Goal: Information Seeking & Learning: Find specific fact

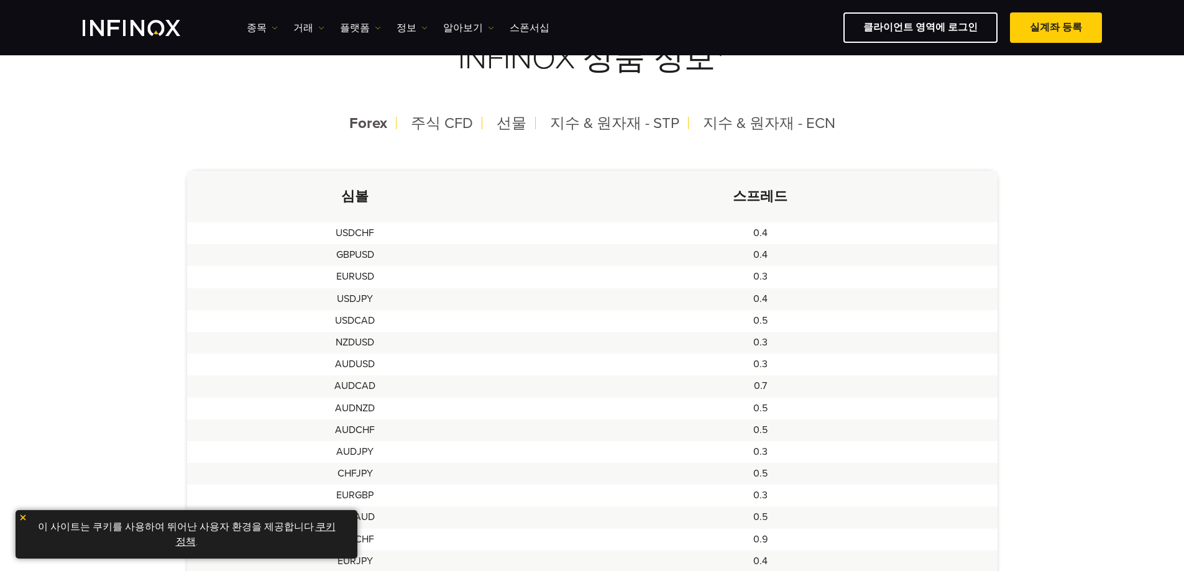
scroll to position [311, 0]
click at [843, 306] on td "0.4" at bounding box center [759, 302] width 473 height 22
drag, startPoint x: 768, startPoint y: 192, endPoint x: 657, endPoint y: 193, distance: 110.6
click at [666, 193] on th "스프레드" at bounding box center [759, 199] width 473 height 52
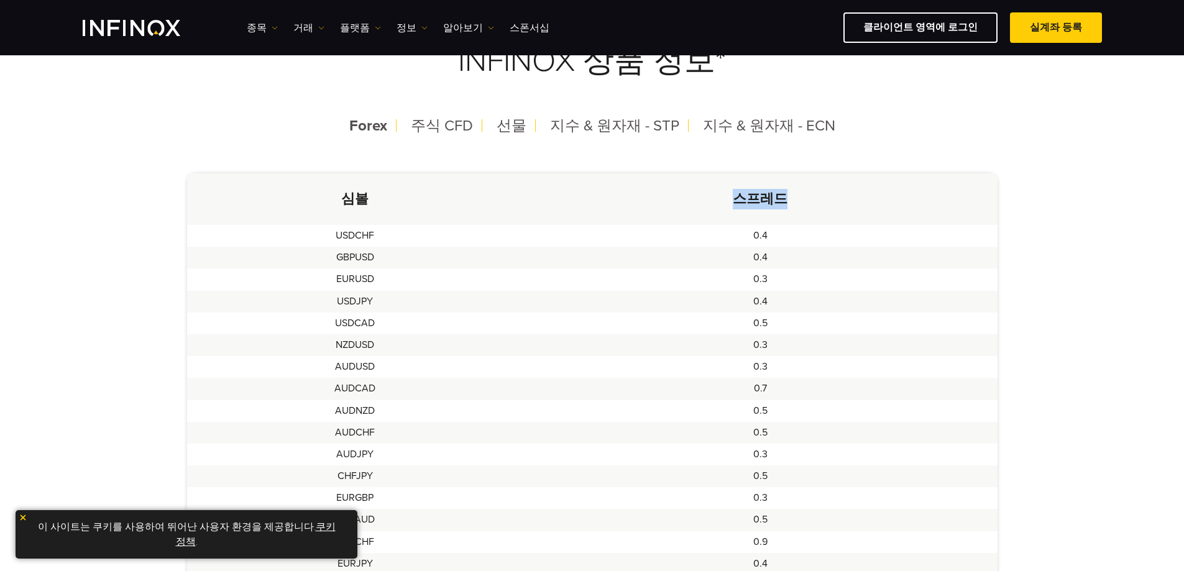
click at [665, 193] on th "스프레드" at bounding box center [759, 199] width 473 height 52
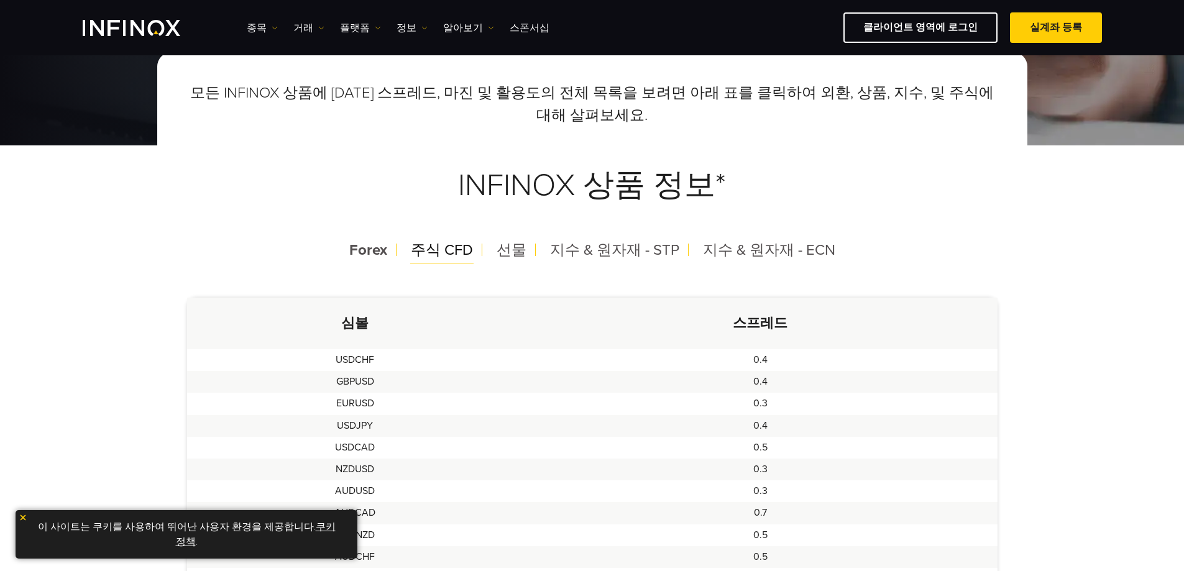
click at [452, 249] on span "주식 CFD" at bounding box center [442, 250] width 62 height 18
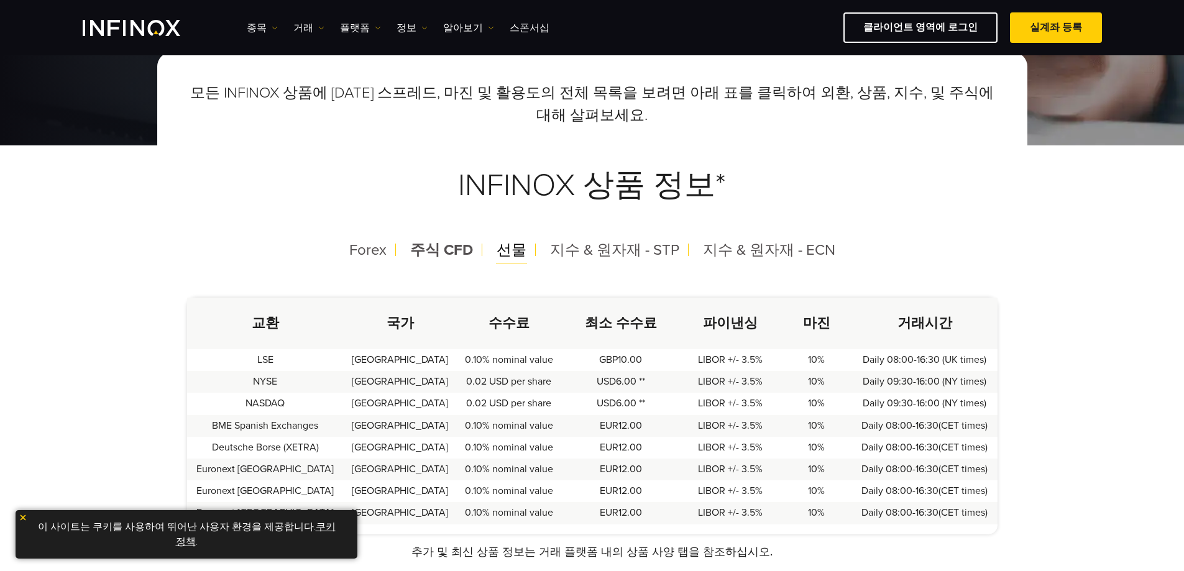
click at [514, 248] on span "선물" at bounding box center [511, 250] width 30 height 18
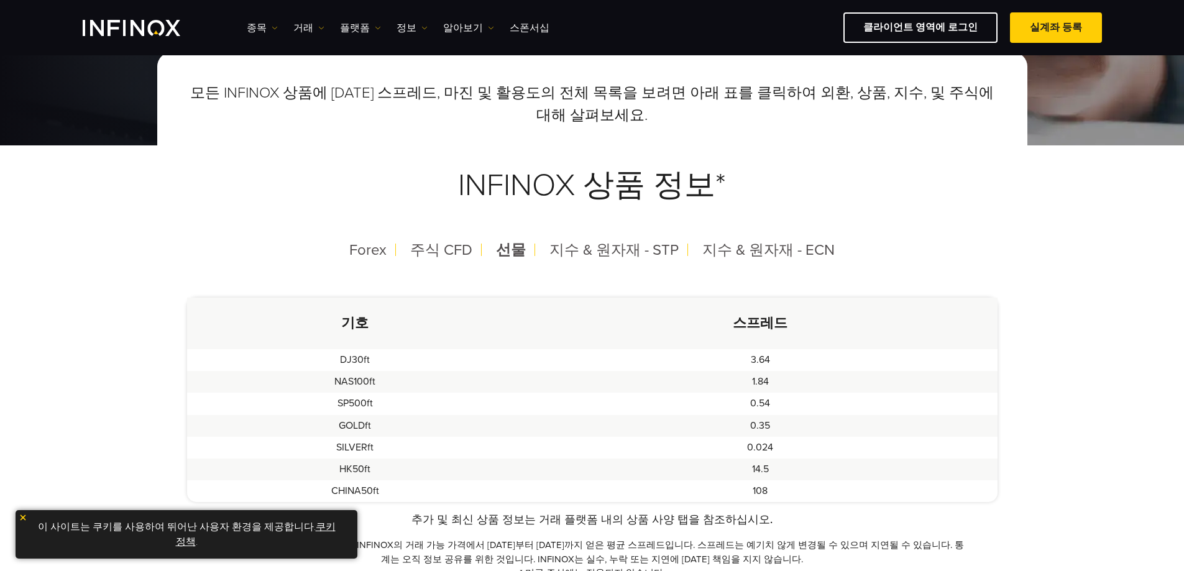
click at [518, 308] on th "기호" at bounding box center [355, 324] width 337 height 52
click at [596, 256] on span "지수 & 원자재 - STP" at bounding box center [613, 250] width 129 height 18
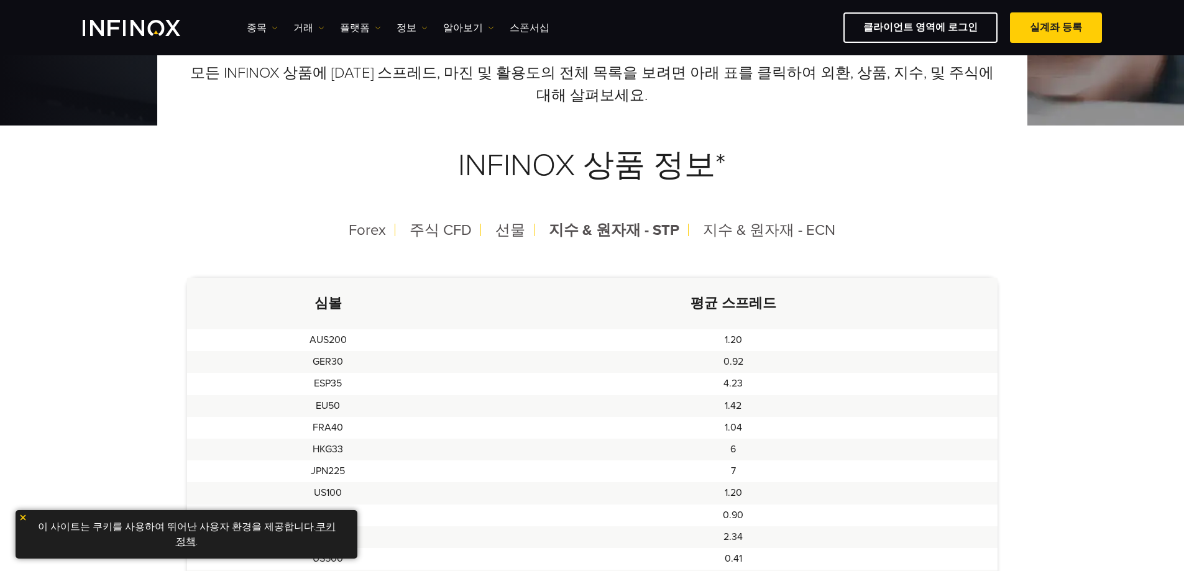
scroll to position [311, 0]
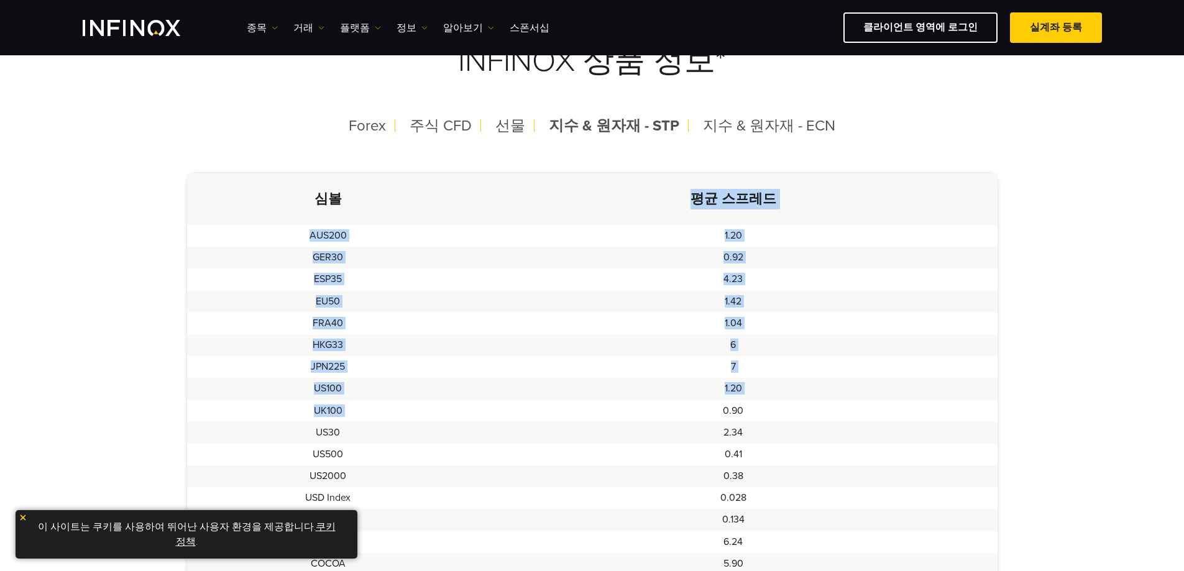
drag, startPoint x: 537, startPoint y: 374, endPoint x: 555, endPoint y: 413, distance: 43.4
click at [555, 413] on table "심볼 평균 스프레드 AUS200 1.20 GER30 0.92 ESP35 4.23 EU50 1.42 FRA40 1.04 HKG33 6 JPN22…" at bounding box center [592, 455] width 810 height 564
click at [567, 408] on td "0.90" at bounding box center [733, 411] width 528 height 22
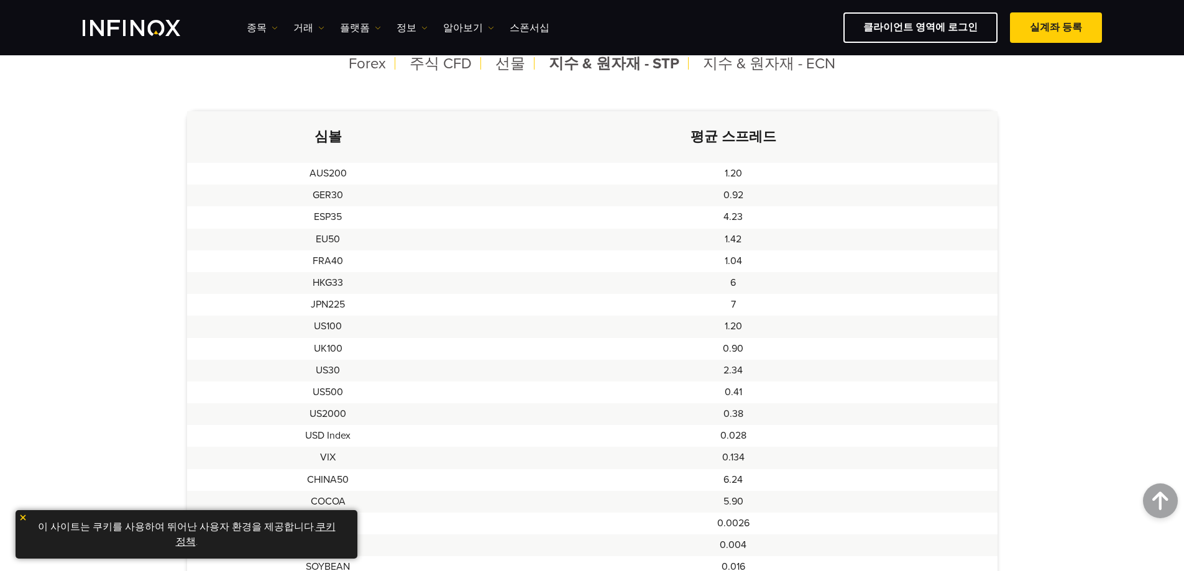
scroll to position [0, 0]
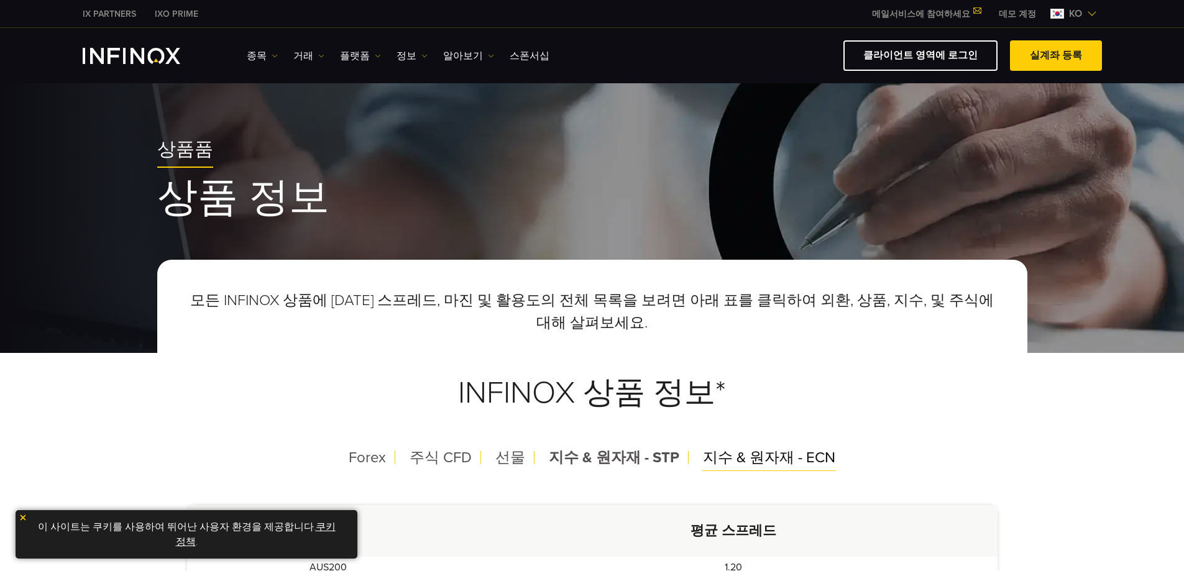
click at [739, 450] on span "지수 & 원자재 - ECN" at bounding box center [769, 458] width 132 height 18
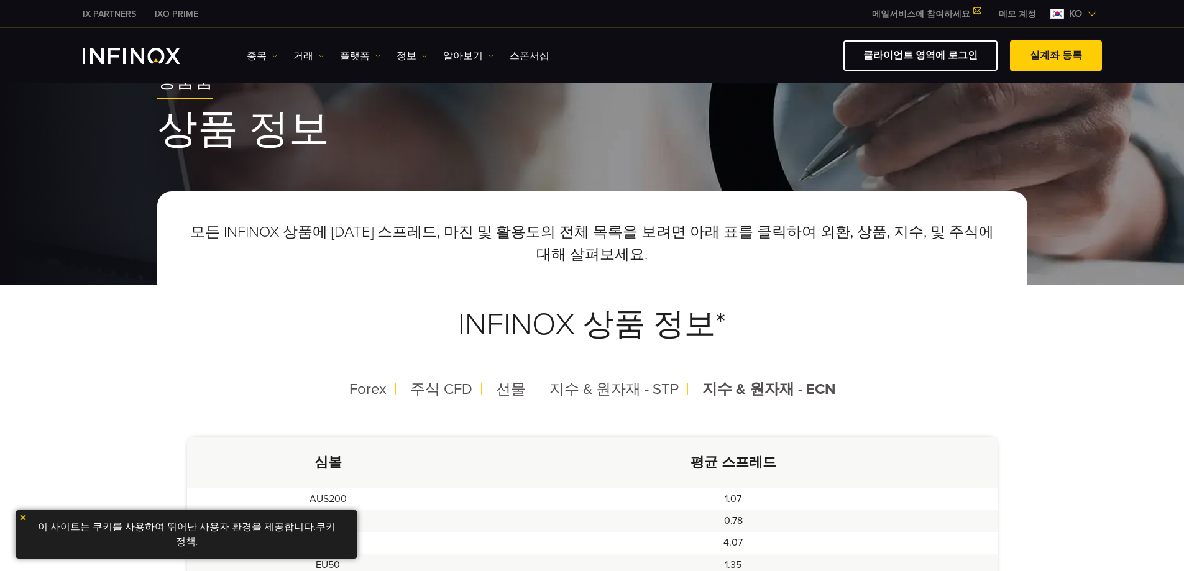
scroll to position [186, 0]
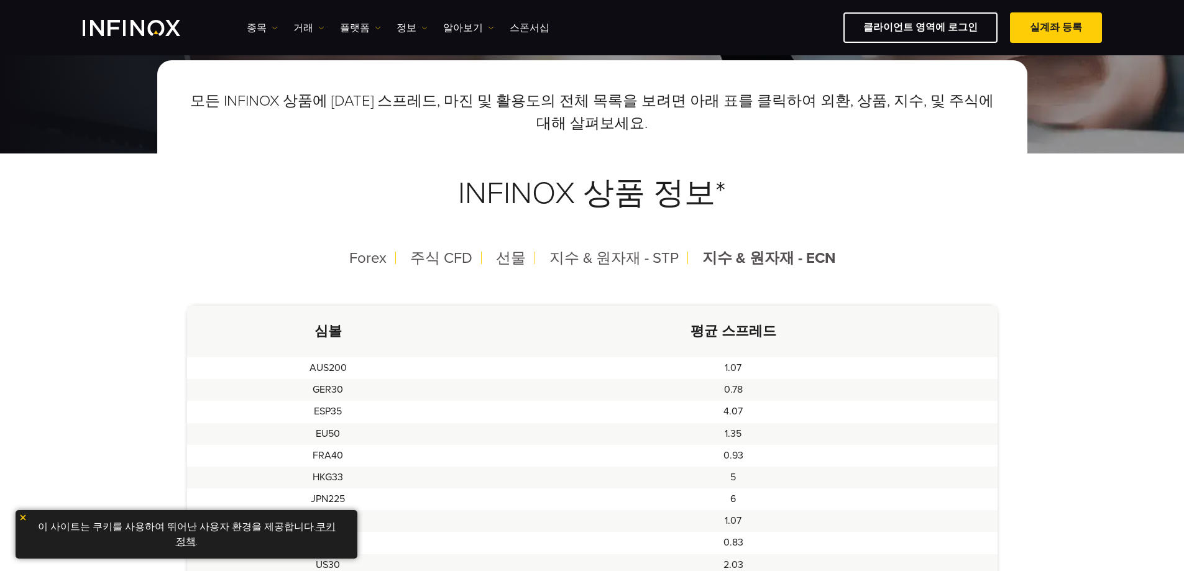
click at [624, 297] on div "모든 INFINOX 상품에 [DATE] 스프레드, 마진 및 활용도의 전체 목록을 보려면 아래 표를 클릭하여 외환, 상품, 지수, 및 주식에 대…" at bounding box center [592, 449] width 870 height 778
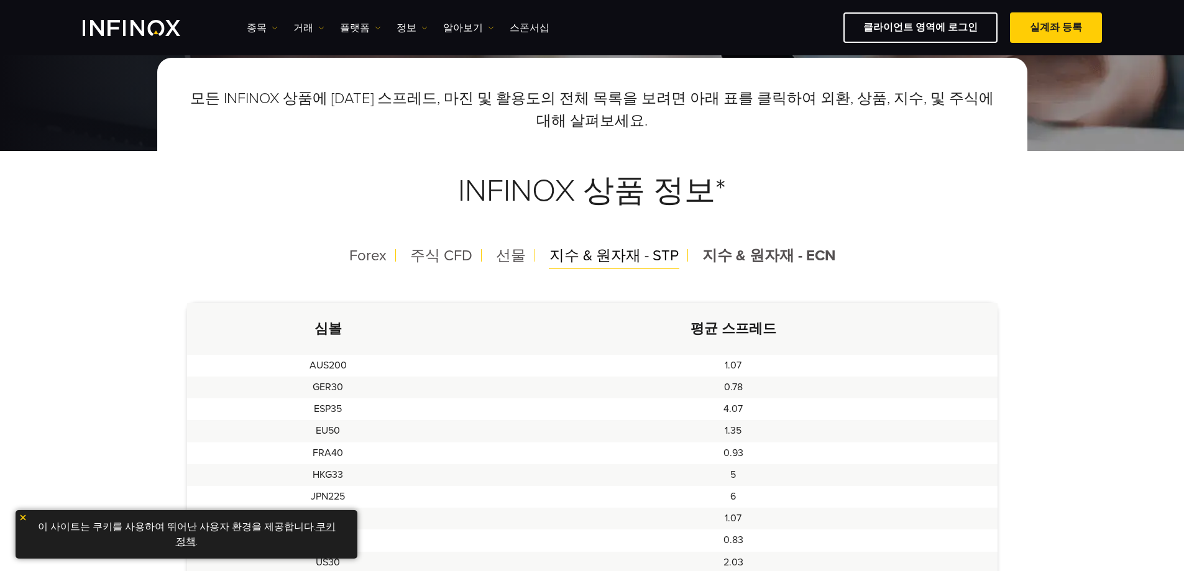
click at [622, 262] on span "지수 & 원자재 - STP" at bounding box center [613, 256] width 129 height 18
click at [629, 325] on th "평균 스프레드" at bounding box center [733, 329] width 528 height 52
click at [625, 324] on th "평균 스프레드" at bounding box center [733, 329] width 528 height 52
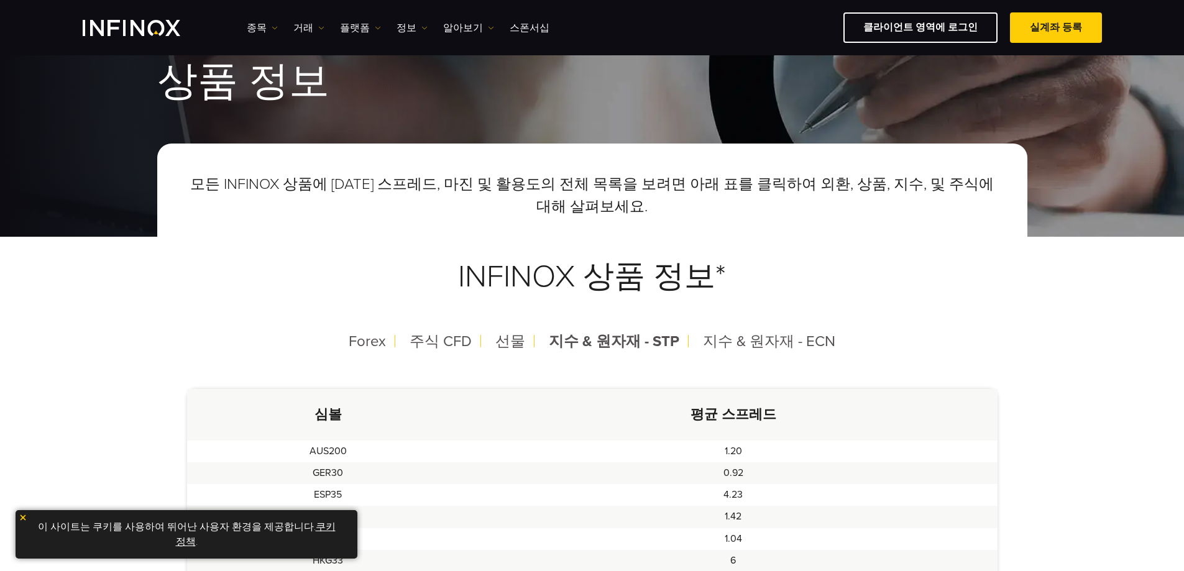
scroll to position [0, 0]
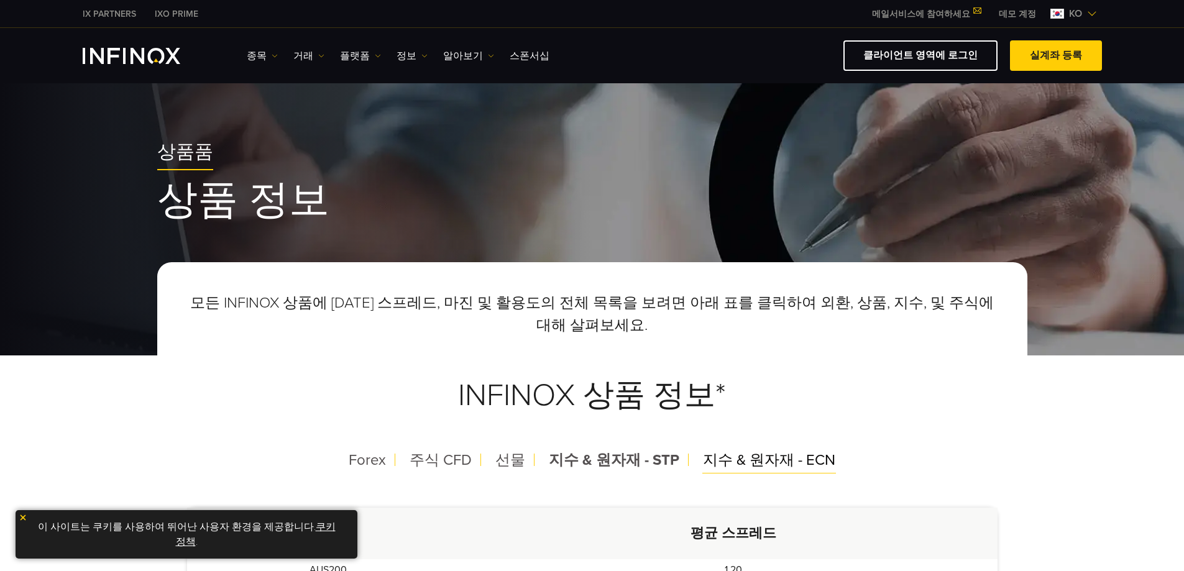
click at [769, 451] on span "지수 & 원자재 - ECN" at bounding box center [769, 460] width 132 height 18
click at [617, 460] on span "지수 & 원자재 - STP" at bounding box center [613, 460] width 129 height 18
drag, startPoint x: 600, startPoint y: 386, endPoint x: 797, endPoint y: 391, distance: 197.0
click at [701, 394] on h3 "INFINOX 상품 정보*" at bounding box center [592, 396] width 810 height 98
click at [797, 391] on h3 "INFINOX 상품 정보*" at bounding box center [592, 396] width 810 height 98
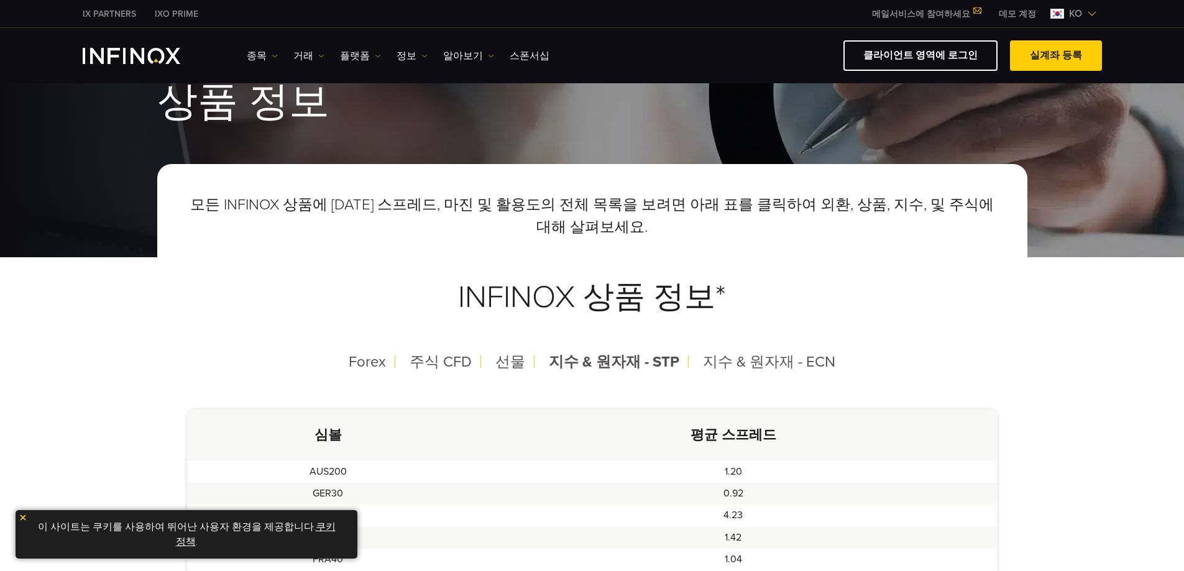
scroll to position [124, 0]
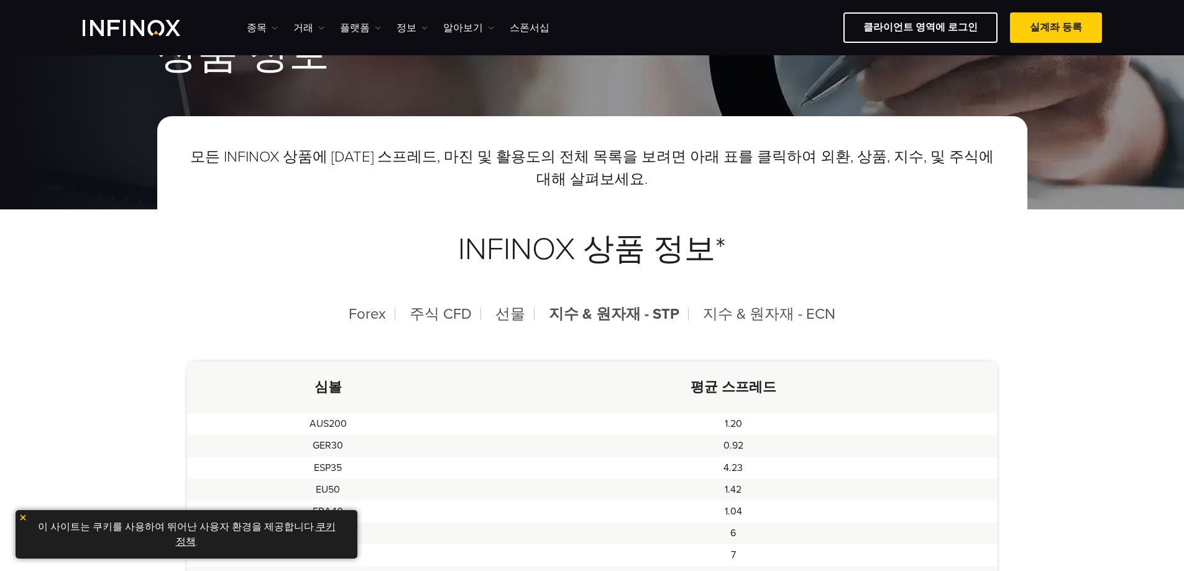
drag, startPoint x: 22, startPoint y: 515, endPoint x: 264, endPoint y: 421, distance: 259.3
click at [24, 515] on img at bounding box center [23, 517] width 9 height 9
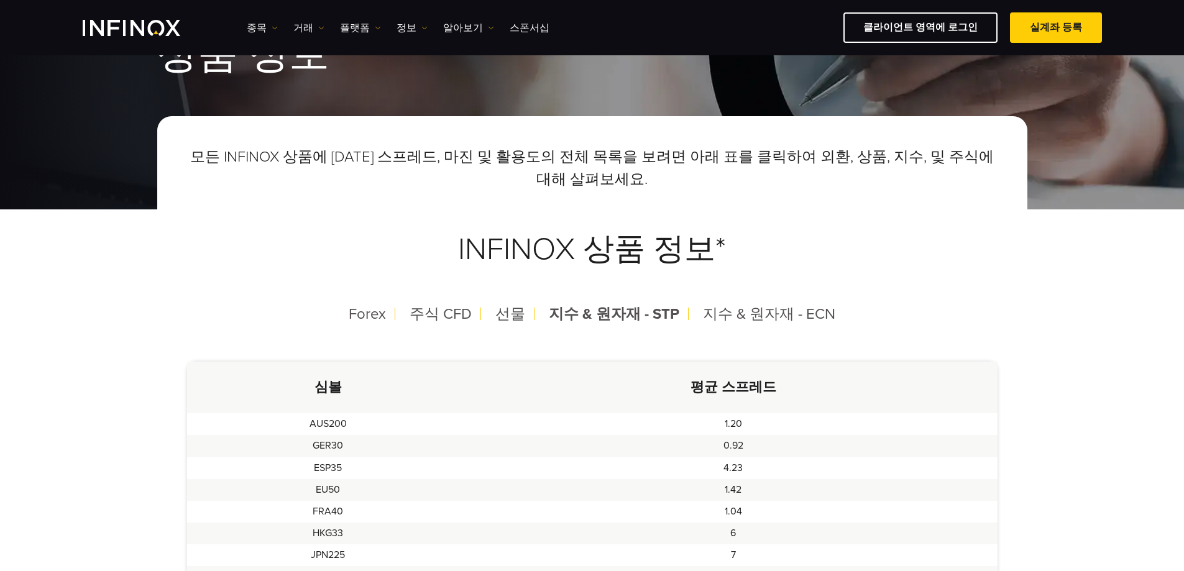
scroll to position [0, 0]
click at [905, 404] on th "평균 스프레드" at bounding box center [733, 388] width 528 height 52
click at [882, 400] on th "평균 스프레드" at bounding box center [733, 388] width 528 height 52
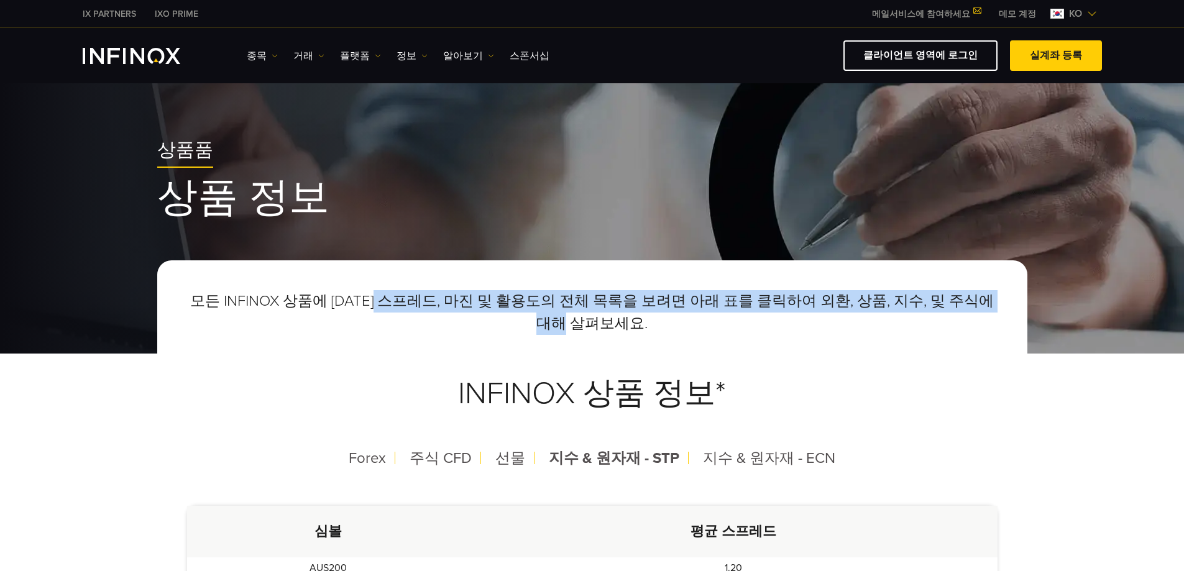
drag, startPoint x: 449, startPoint y: 298, endPoint x: 667, endPoint y: 335, distance: 221.9
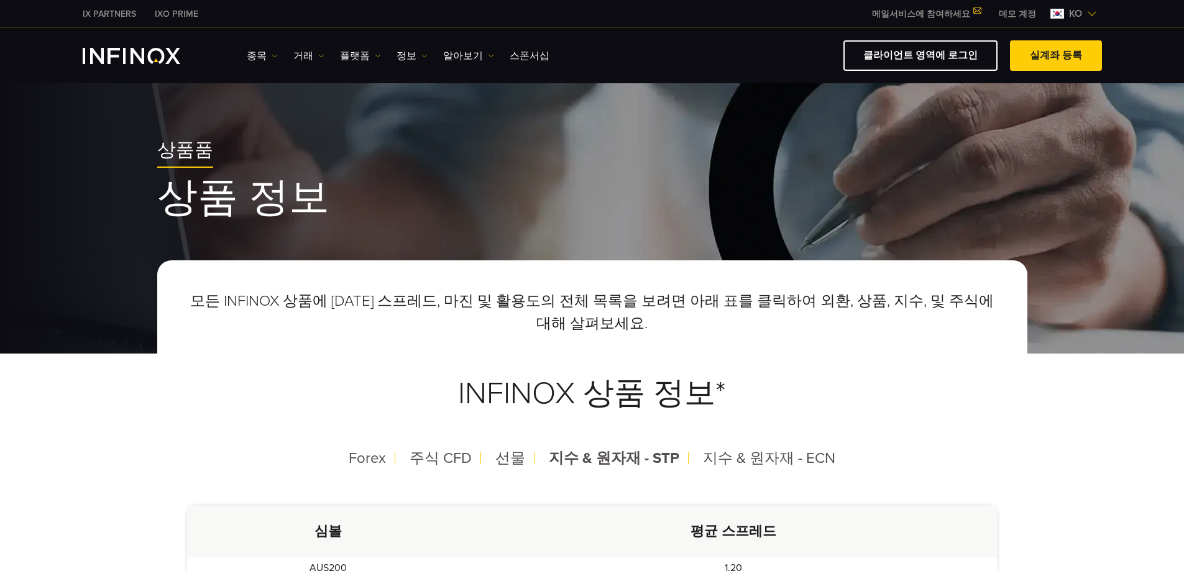
click at [670, 335] on div "모든 INFINOX 상품에 [DATE] 스프레드, 마진 및 활용도의 전체 목록을 보려면 아래 표를 클릭하여 외환, 상품, 지수, 및 주식에 대…" at bounding box center [592, 366] width 810 height 152
click at [847, 387] on h3 "INFINOX 상품 정보*" at bounding box center [592, 394] width 810 height 98
click at [305, 57] on link "거래" at bounding box center [308, 55] width 31 height 15
click at [257, 51] on link "종목" at bounding box center [262, 55] width 31 height 15
click at [283, 121] on link "상품 정보" at bounding box center [280, 122] width 67 height 27
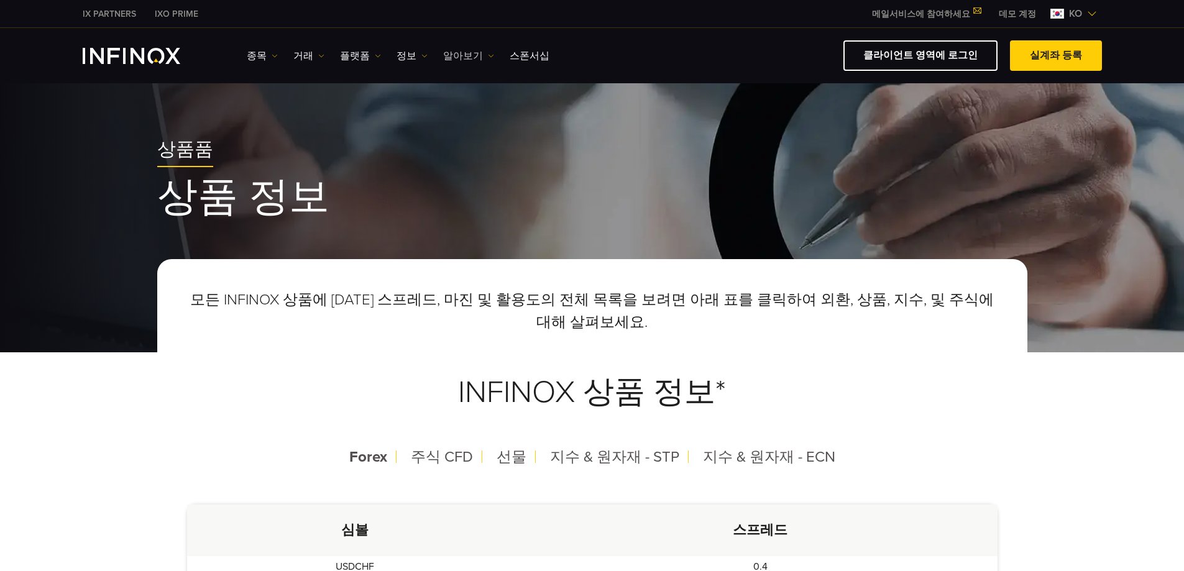
click at [465, 58] on link "알아보기" at bounding box center [468, 55] width 51 height 15
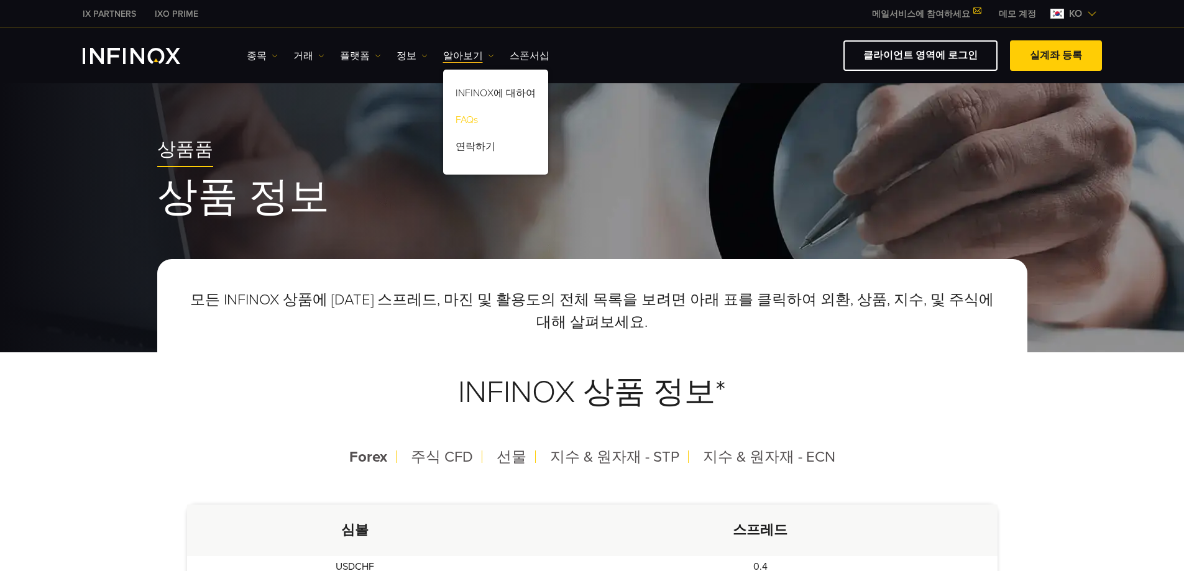
click at [470, 118] on link "FAQs" at bounding box center [495, 122] width 105 height 27
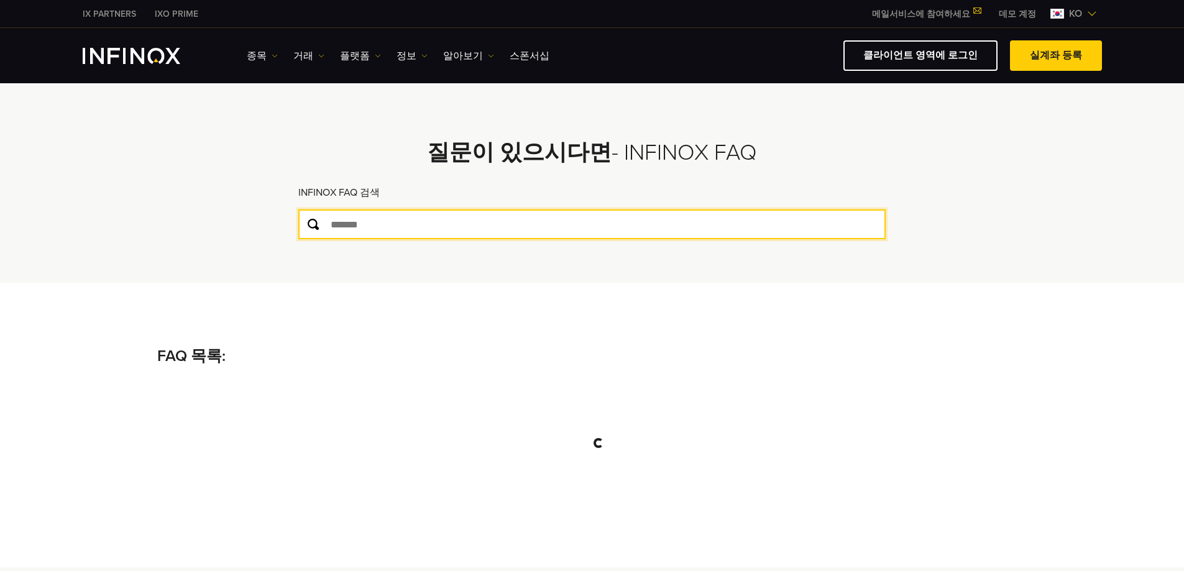
type input "*"
type input "***"
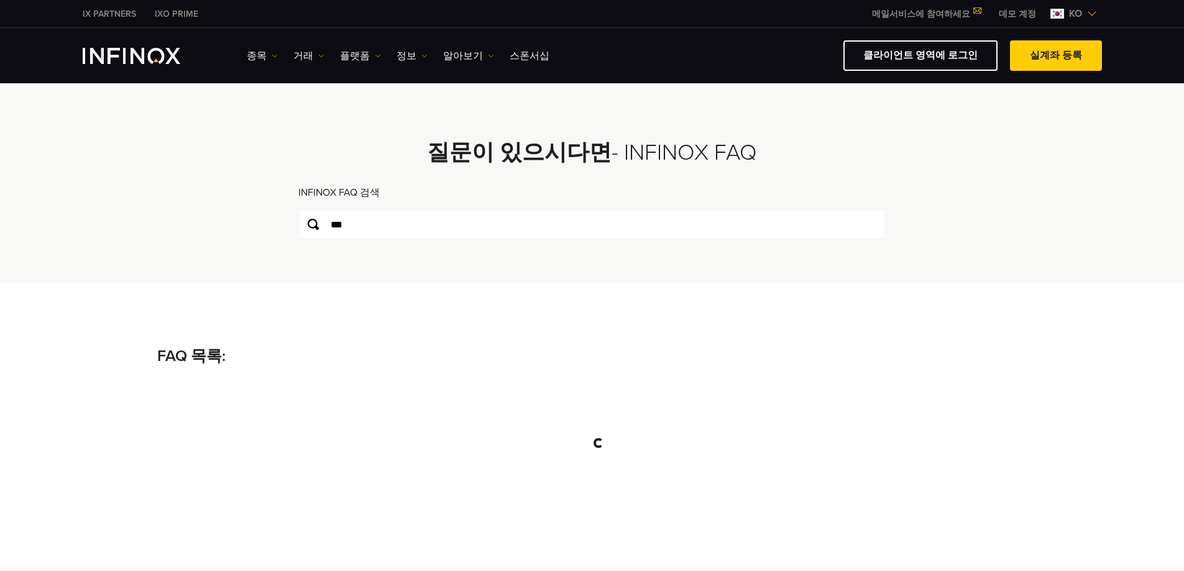
click at [342, 254] on div "질문이 있으시다면 - INFINOX FAQ INFINOX FAQ 검색 *** FAQ 목록:" at bounding box center [592, 182] width 652 height 199
click at [512, 52] on link "스폰서십" at bounding box center [529, 55] width 40 height 15
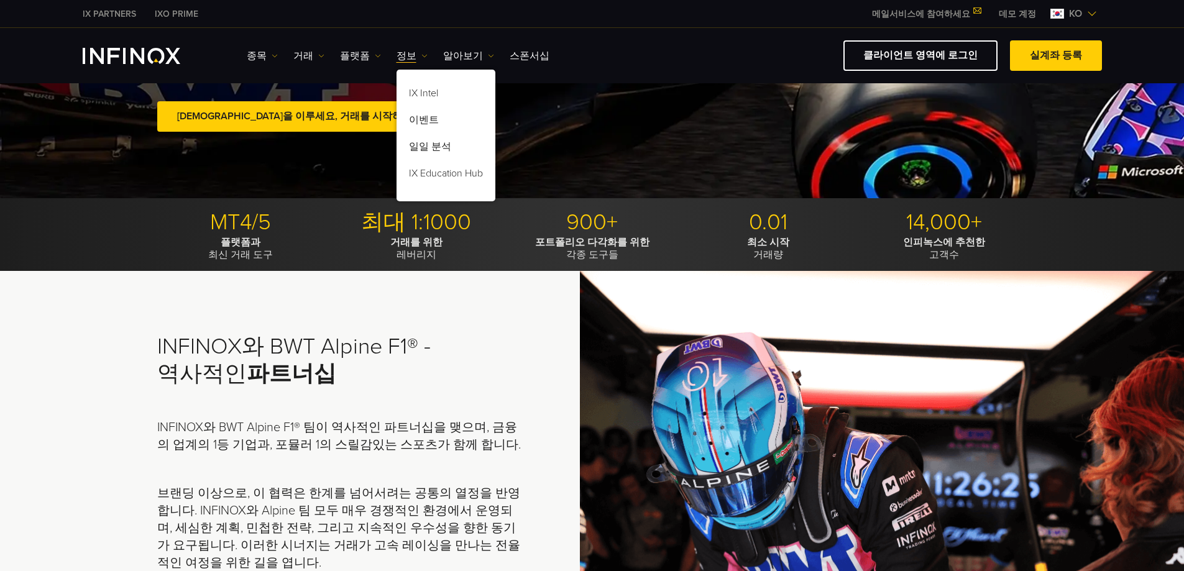
scroll to position [311, 0]
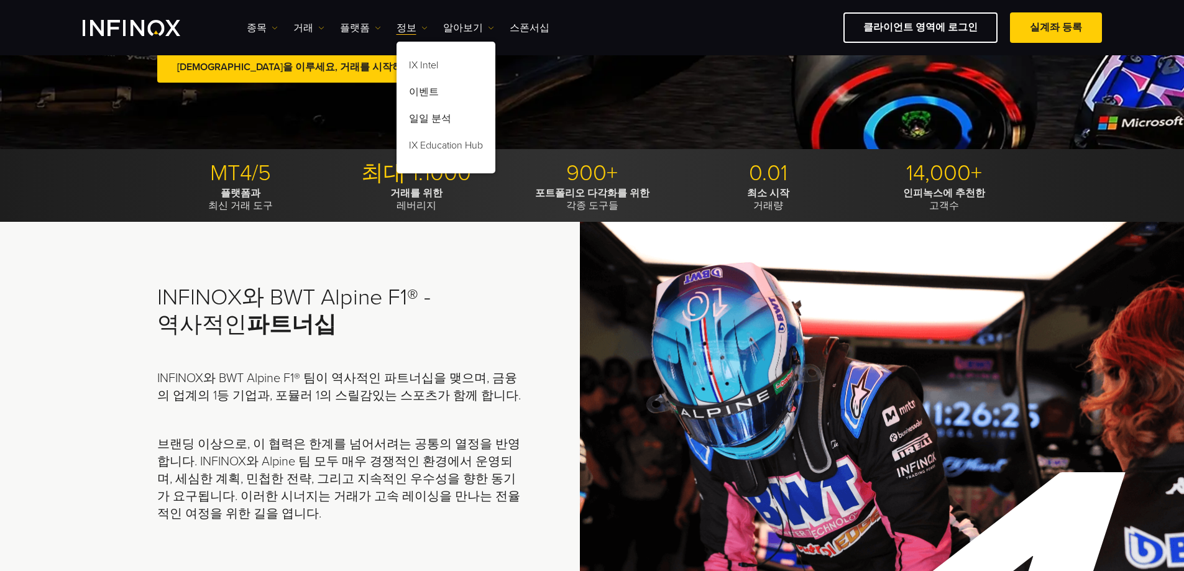
click at [460, 275] on div "INFINOX와 BWT Alpine F1® - 역사적인 파트너십 INFINOX와 BWT Alpine F1® 팀이 역사적인 파트너십을 맺으며, …" at bounding box center [592, 497] width 1184 height 551
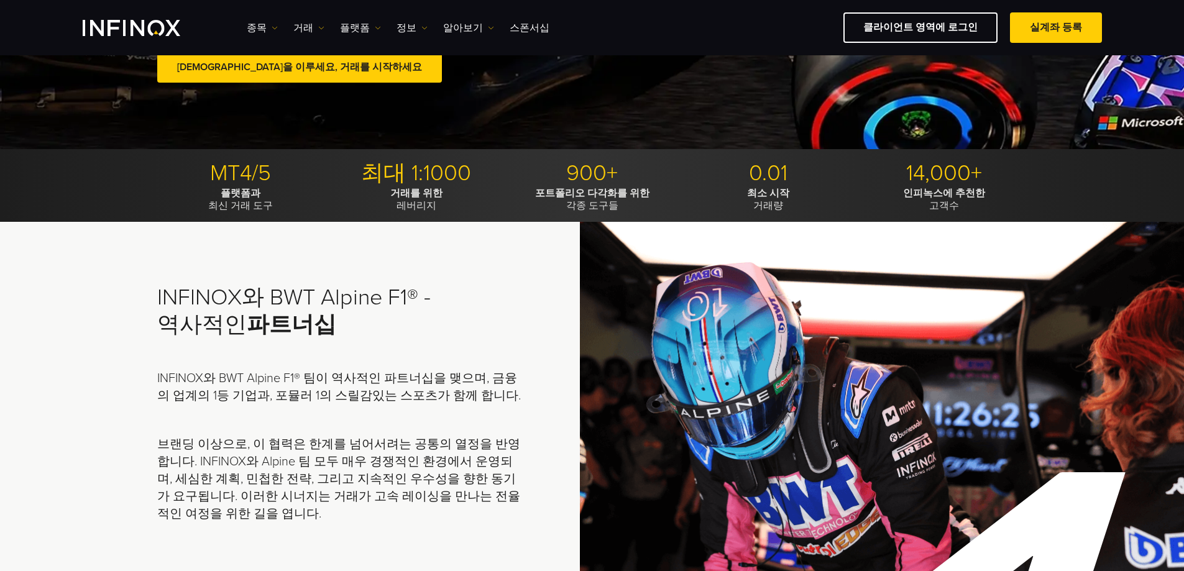
drag, startPoint x: 482, startPoint y: 258, endPoint x: 477, endPoint y: 265, distance: 8.5
click at [482, 259] on div "INFINOX와 BWT Alpine F1® - 역사적인 파트너십 INFINOX와 BWT Alpine F1® 팀이 역사적인 파트너십을 맺으며, …" at bounding box center [592, 497] width 1184 height 551
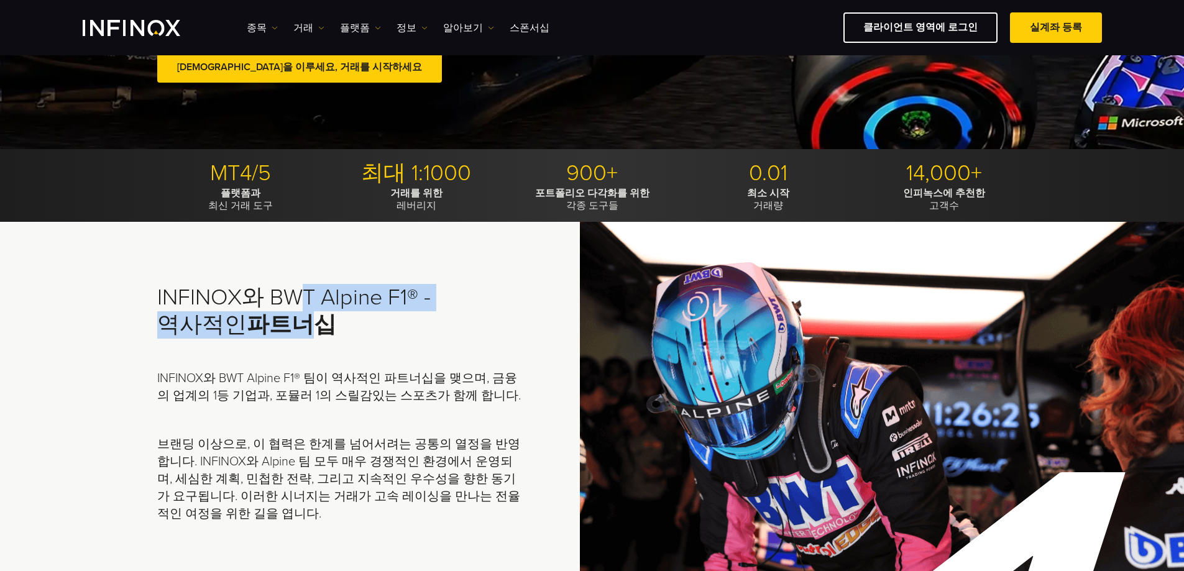
drag, startPoint x: 317, startPoint y: 349, endPoint x: 351, endPoint y: 362, distance: 36.0
click at [331, 368] on div "INFINOX와 BWT Alpine F1® - 역사적인 파트너십 INFINOX와 BWT Alpine F1® 팀이 역사적인 파트너십을 맺으며, …" at bounding box center [592, 497] width 1184 height 551
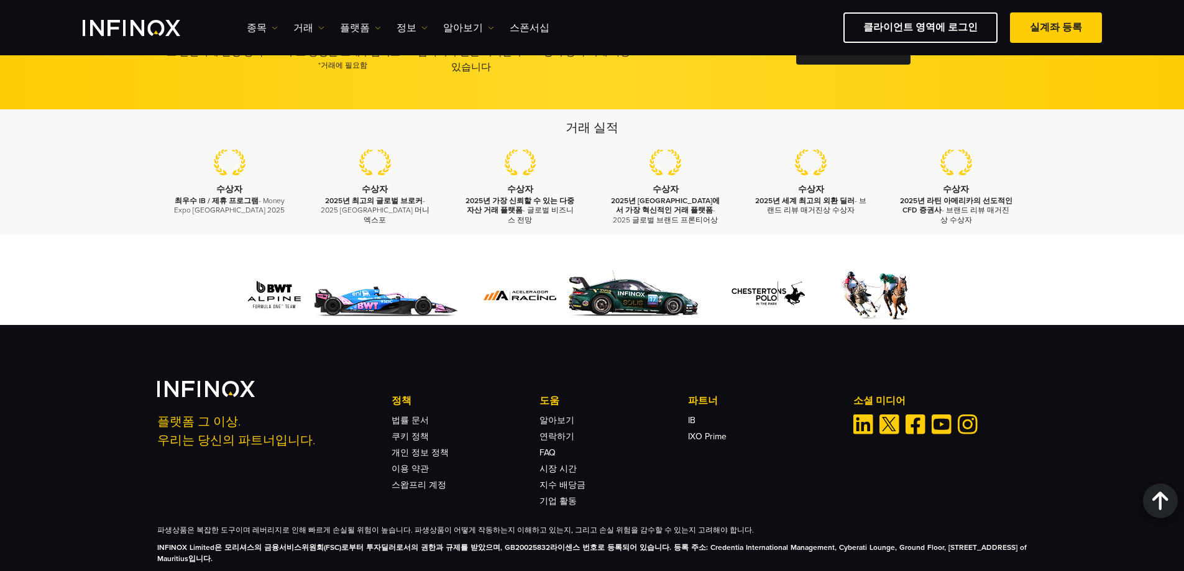
scroll to position [2007, 0]
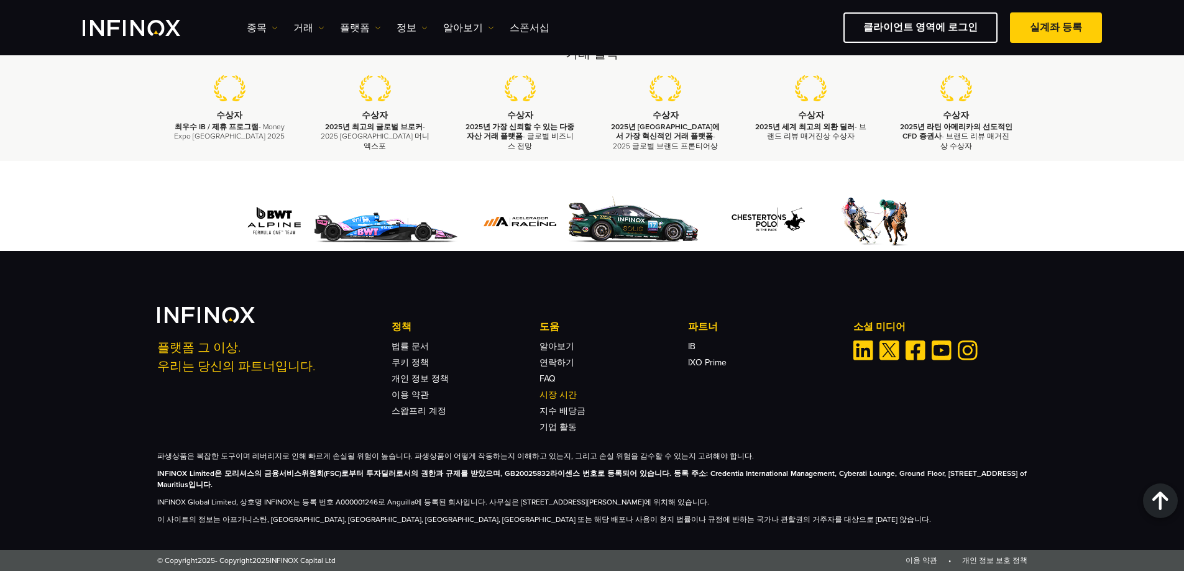
click at [567, 392] on link "시장 시간" at bounding box center [557, 395] width 37 height 11
